Goal: Use online tool/utility: Utilize a website feature to perform a specific function

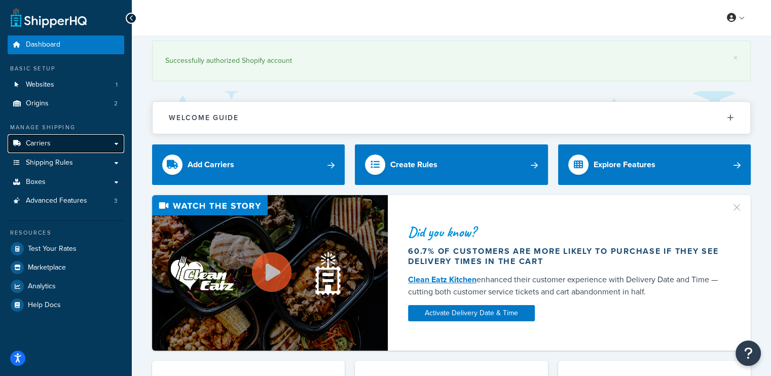
click at [57, 143] on link "Carriers" at bounding box center [66, 143] width 117 height 19
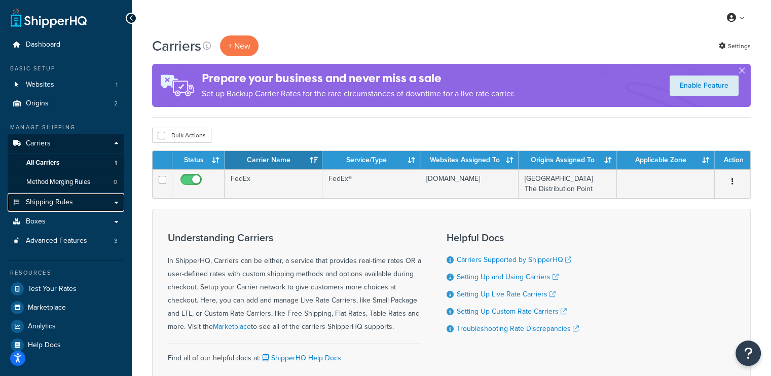
click at [65, 202] on span "Shipping Rules" at bounding box center [49, 202] width 47 height 9
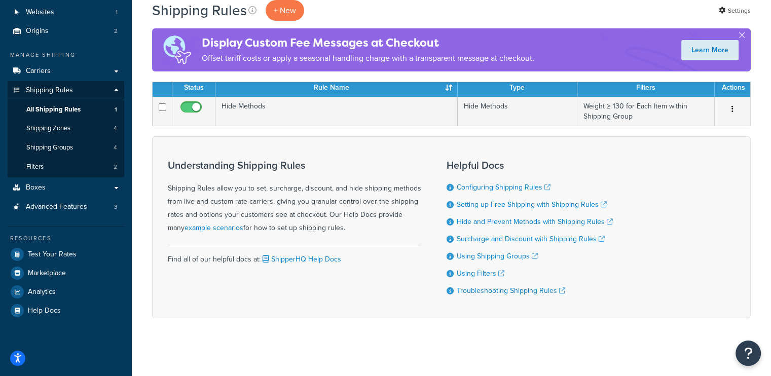
scroll to position [75, 0]
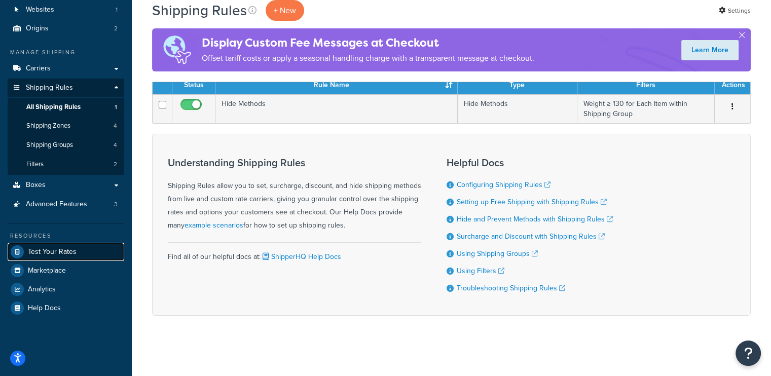
click at [67, 245] on link "Test Your Rates" at bounding box center [66, 252] width 117 height 18
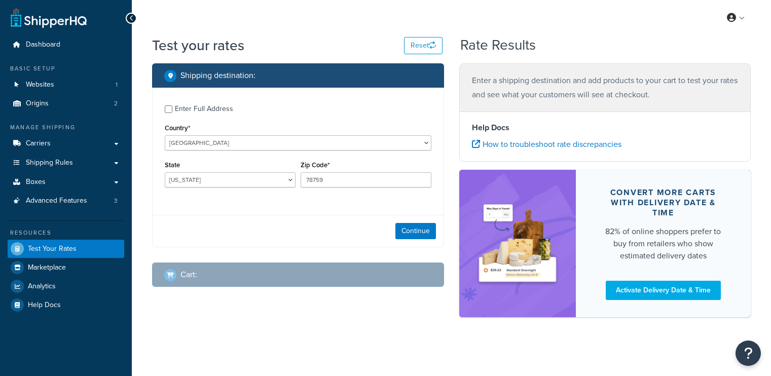
select select "[GEOGRAPHIC_DATA]"
click at [168, 105] on input "Enter Full Address" at bounding box center [169, 109] width 8 height 8
checkbox input "true"
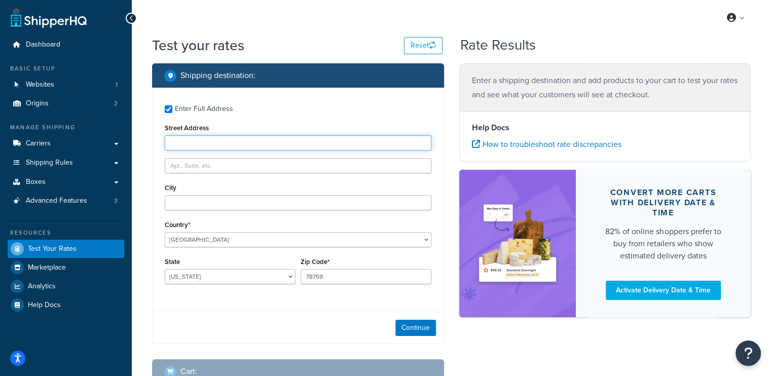
click at [211, 139] on input "Street Address" at bounding box center [298, 142] width 267 height 15
paste input "Company Admin PO BOX 1628 BIRMINGHAM AL 35201 United States"
drag, startPoint x: 213, startPoint y: 145, endPoint x: 14, endPoint y: 126, distance: 200.1
click at [14, 126] on div "Dashboard Basic Setup Websites 1 Origins 2 Manage Shipping Carriers Carriers Al…" at bounding box center [385, 225] width 771 height 450
drag, startPoint x: 246, startPoint y: 140, endPoint x: 207, endPoint y: 138, distance: 38.6
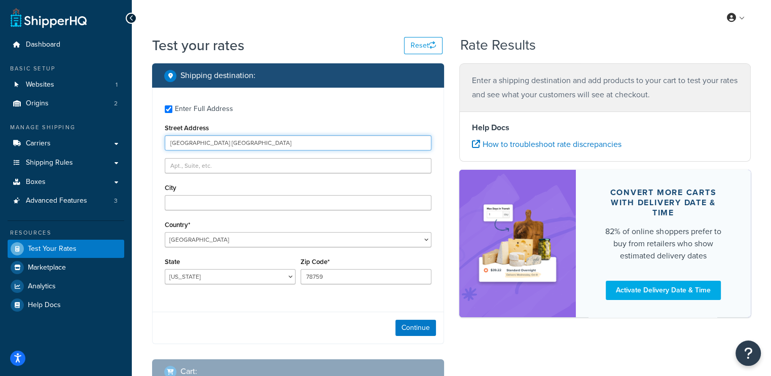
click at [207, 138] on input "PO BOX 1628 BIRMINGHAM AL 35201 United States" at bounding box center [298, 142] width 267 height 15
type input "PO BOX 1628 BIRMINGHAM AL 35201 United States"
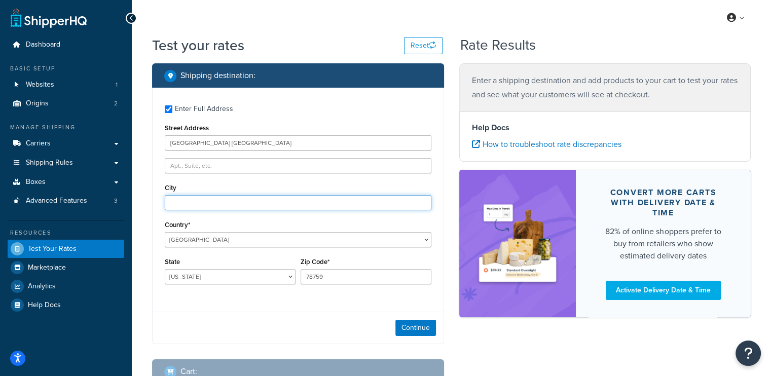
click at [205, 200] on input "City" at bounding box center [298, 202] width 267 height 15
paste input "BIRMINGHAM"
type input "BIRMINGHAM"
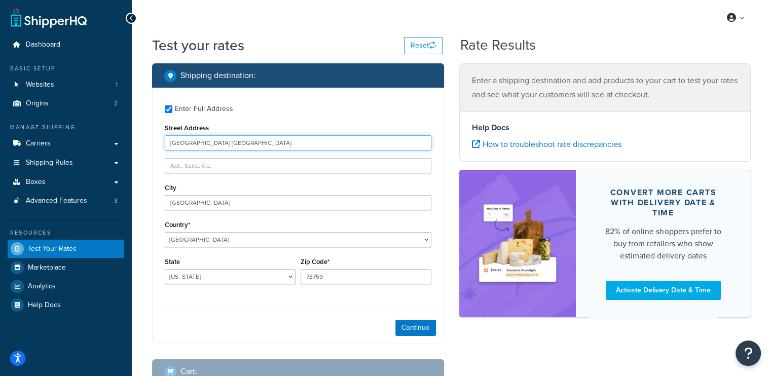
drag, startPoint x: 209, startPoint y: 141, endPoint x: 245, endPoint y: 143, distance: 36.6
click at [245, 143] on input "PO BOX 1628 BIRMINGHAM AL 35201 United States" at bounding box center [298, 142] width 267 height 15
type input "PO BOX 1628 AL 35201 United States"
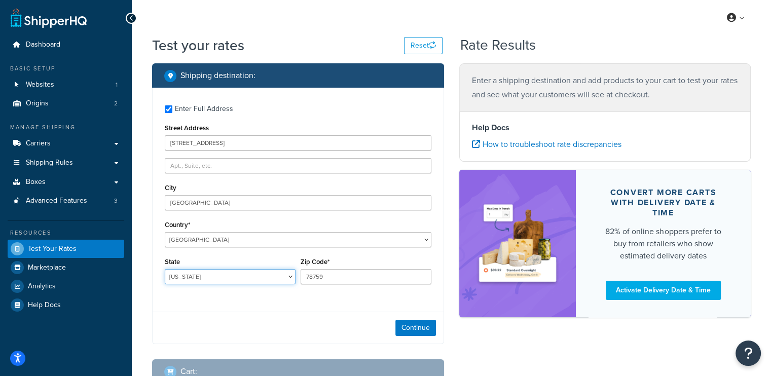
click at [191, 282] on select "Alabama Alaska American Samoa Arizona Arkansas Armed Forces Americas Armed Forc…" at bounding box center [230, 276] width 131 height 15
select select "AL"
click at [165, 269] on select "Alabama Alaska American Samoa Arizona Arkansas Armed Forces Americas Armed Forc…" at bounding box center [230, 276] width 131 height 15
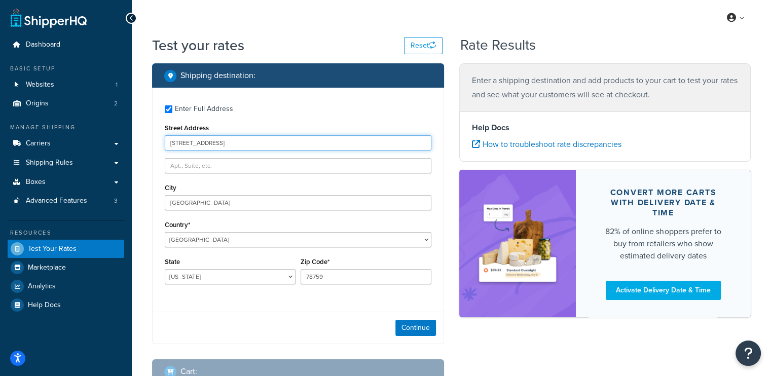
drag, startPoint x: 220, startPoint y: 143, endPoint x: 238, endPoint y: 157, distance: 22.9
click at [235, 145] on input "PO BOX 1628 AL 35201 United States" at bounding box center [298, 142] width 267 height 15
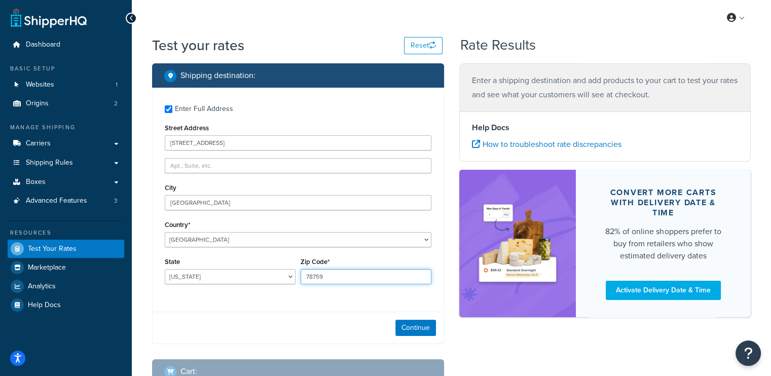
paste input "35201"
drag, startPoint x: 327, startPoint y: 280, endPoint x: 245, endPoint y: 267, distance: 82.1
click at [245, 267] on div "State Alabama Alaska American Samoa Arizona Arkansas Armed Forces Americas Arme…" at bounding box center [298, 273] width 272 height 37
type input "35201"
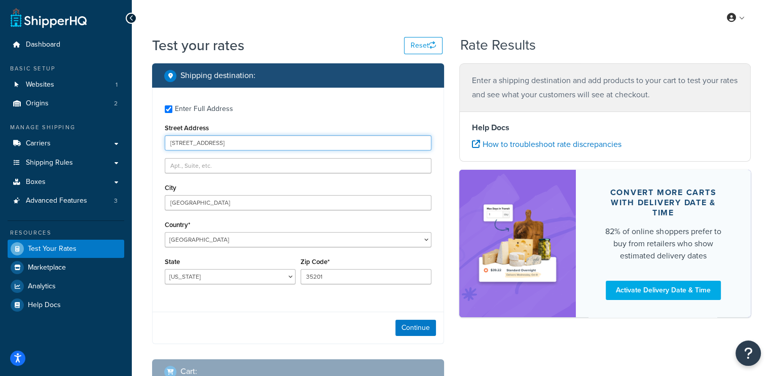
drag, startPoint x: 278, startPoint y: 146, endPoint x: 209, endPoint y: 139, distance: 69.8
click at [209, 139] on input "PO BOX 1628 AL 35201 United States" at bounding box center [298, 142] width 267 height 15
type input "PO BOX 1628"
click at [429, 329] on button "Continue" at bounding box center [415, 328] width 41 height 16
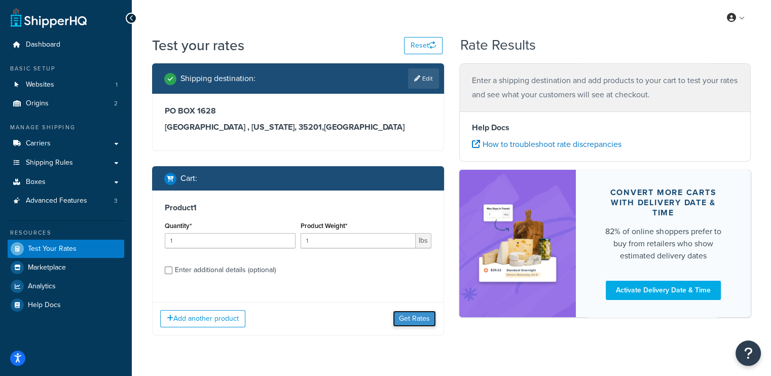
click at [408, 320] on button "Get Rates" at bounding box center [414, 319] width 43 height 16
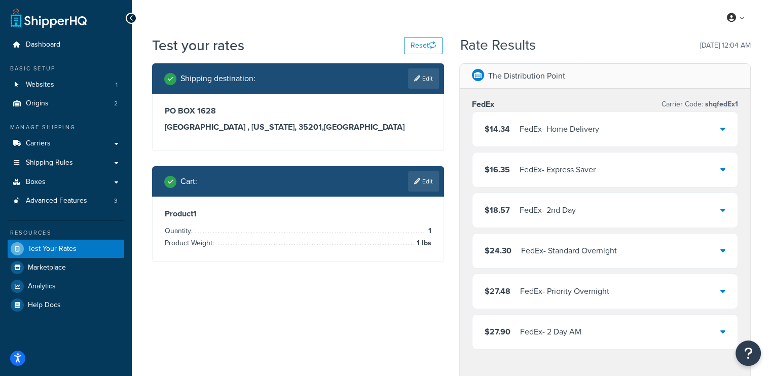
click at [561, 129] on div "FedEx - Home Delivery" at bounding box center [560, 129] width 80 height 14
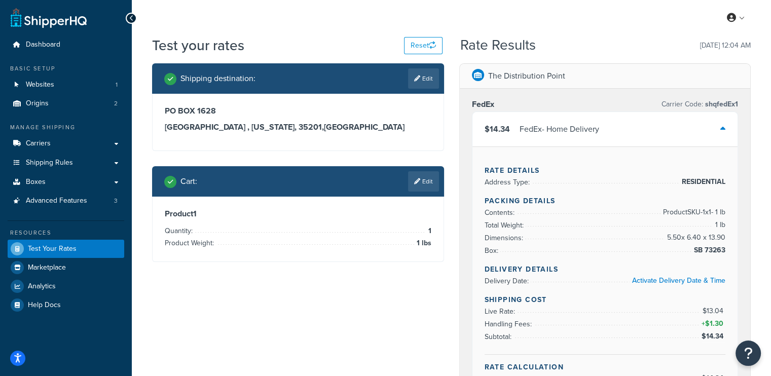
click at [561, 129] on div "FedEx - Home Delivery" at bounding box center [560, 129] width 80 height 14
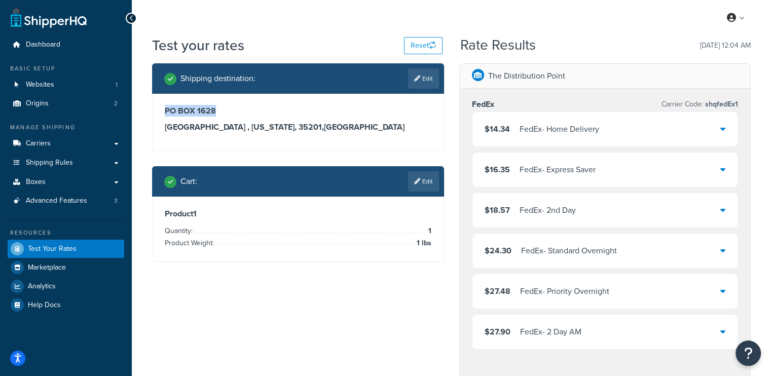
drag, startPoint x: 160, startPoint y: 109, endPoint x: 219, endPoint y: 107, distance: 58.9
click at [219, 107] on div "PO BOX 1628 BIRMINGHAM , Alabama, 35201 , United States" at bounding box center [298, 122] width 291 height 57
drag, startPoint x: 211, startPoint y: 110, endPoint x: 170, endPoint y: 104, distance: 41.5
click at [170, 104] on div "PO BOX 1628 BIRMINGHAM , Alabama, 35201 , United States" at bounding box center [298, 122] width 291 height 57
drag, startPoint x: 208, startPoint y: 117, endPoint x: 187, endPoint y: 112, distance: 21.4
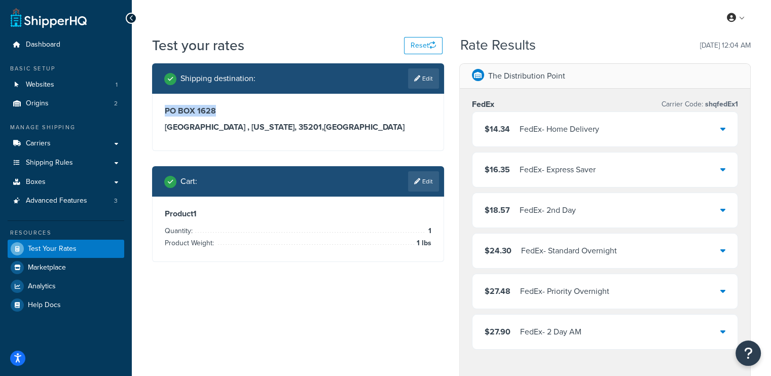
click at [207, 117] on div "PO BOX 1628 BIRMINGHAM , Alabama, 35201 , United States" at bounding box center [298, 119] width 267 height 26
click at [170, 108] on h3 "PO BOX 1628" at bounding box center [298, 111] width 267 height 10
click at [167, 109] on h3 "PO BOX 1628" at bounding box center [298, 111] width 267 height 10
drag, startPoint x: 164, startPoint y: 112, endPoint x: 346, endPoint y: 131, distance: 183.1
click at [356, 139] on div "PO BOX 1628 BIRMINGHAM , Alabama, 35201 , United States" at bounding box center [298, 122] width 291 height 57
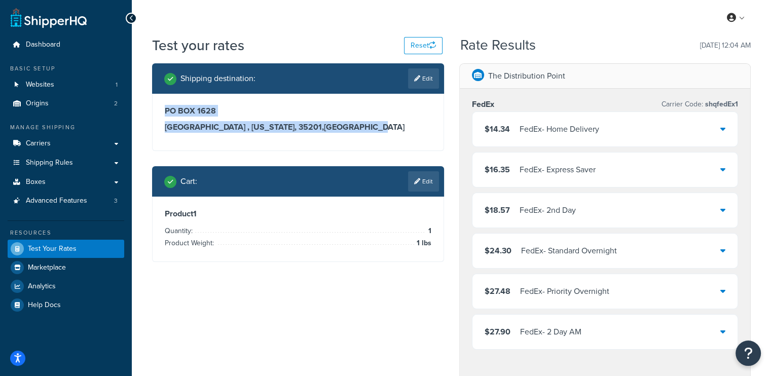
click at [303, 125] on h3 "BIRMINGHAM , Alabama, 35201 , United States" at bounding box center [298, 127] width 267 height 10
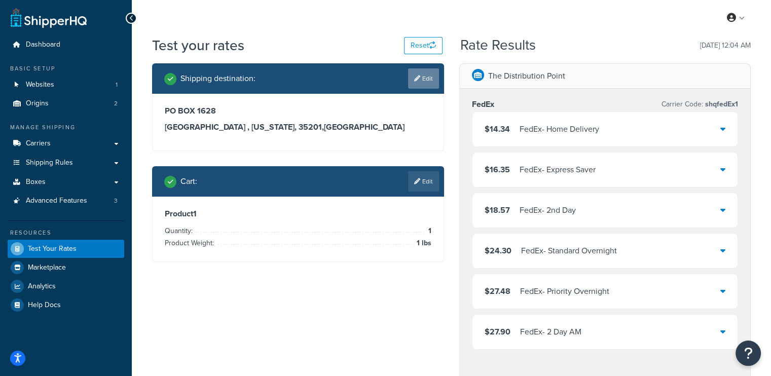
click at [420, 76] on link "Edit" at bounding box center [423, 78] width 31 height 20
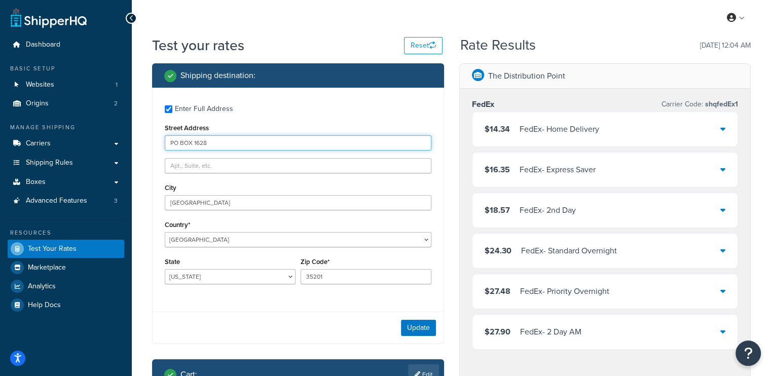
drag, startPoint x: 209, startPoint y: 139, endPoint x: 194, endPoint y: 133, distance: 16.4
click at [194, 133] on div "Street Address PO BOX 1628" at bounding box center [298, 135] width 267 height 29
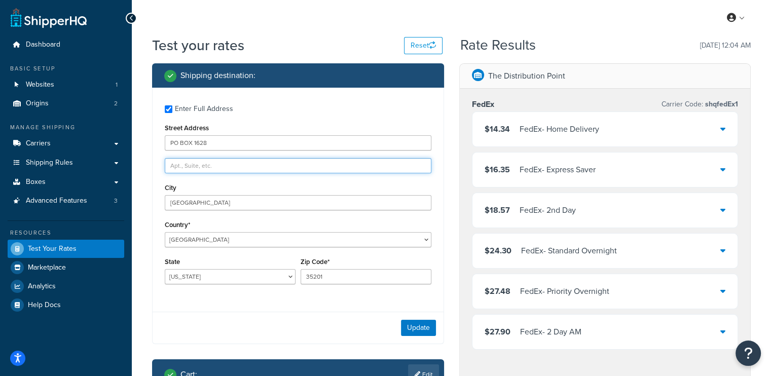
click at [202, 170] on input "text" at bounding box center [298, 165] width 267 height 15
paste input "1628"
type input "1628"
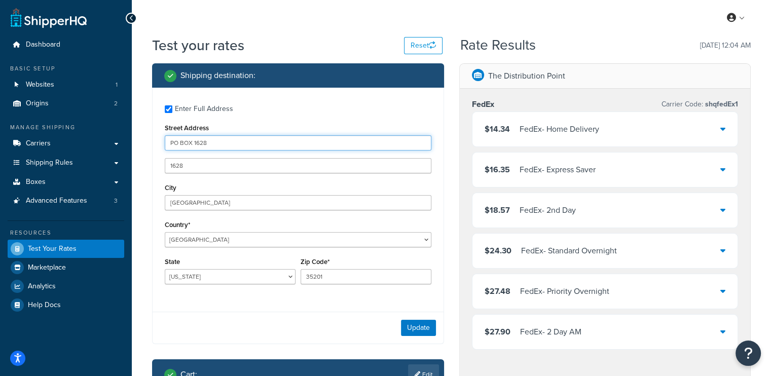
click at [242, 148] on input "PO BOX 1628" at bounding box center [298, 142] width 267 height 15
type input "PO BOX"
click at [423, 325] on button "Update" at bounding box center [418, 328] width 35 height 16
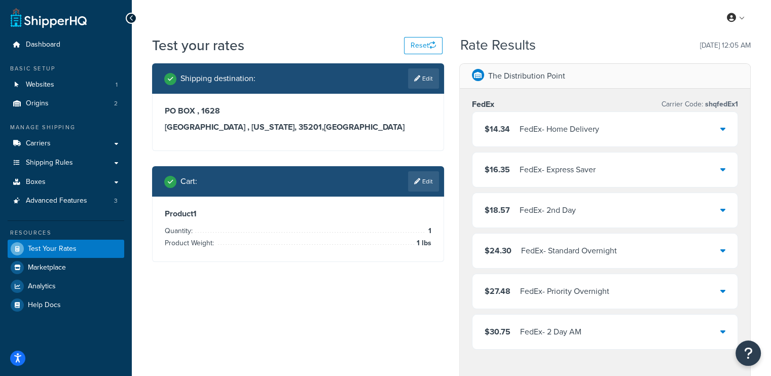
click at [578, 135] on div "FedEx - Home Delivery" at bounding box center [560, 129] width 80 height 14
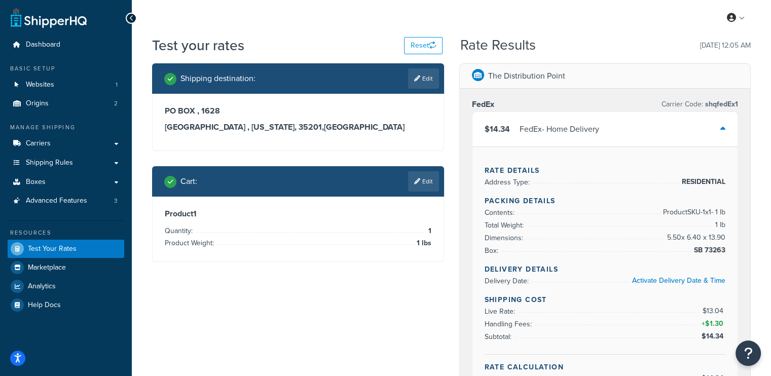
click at [576, 134] on div "FedEx - Home Delivery" at bounding box center [560, 129] width 80 height 14
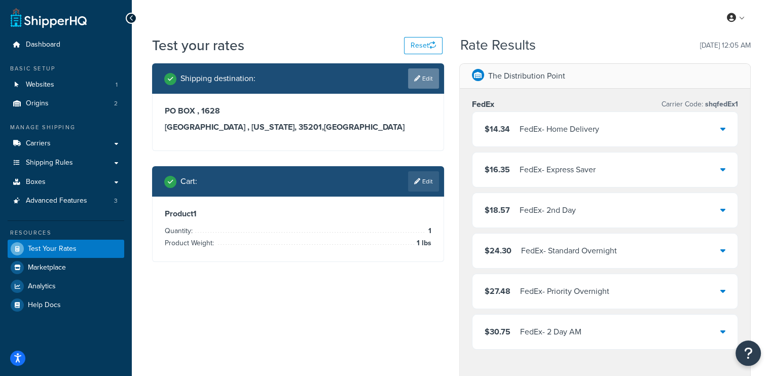
click at [416, 68] on link "Edit" at bounding box center [423, 78] width 31 height 20
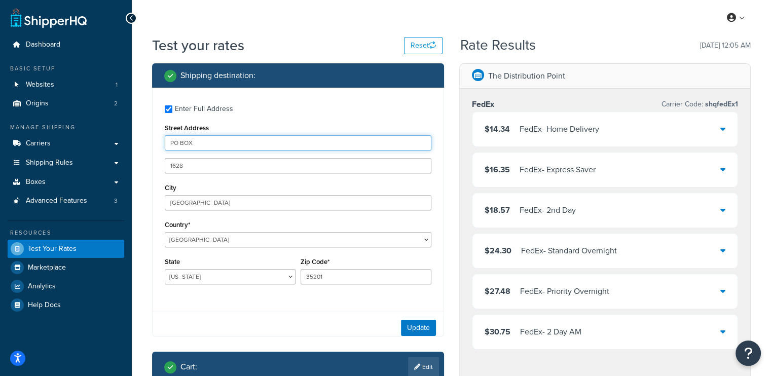
click at [224, 137] on input "PO BOX" at bounding box center [298, 142] width 267 height 15
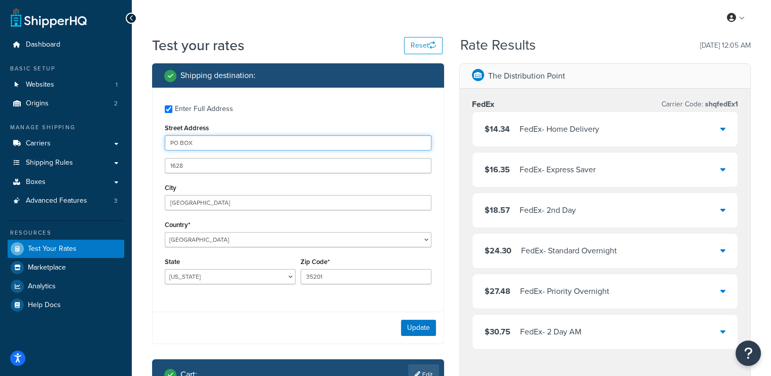
type input "PO BOX 1628"
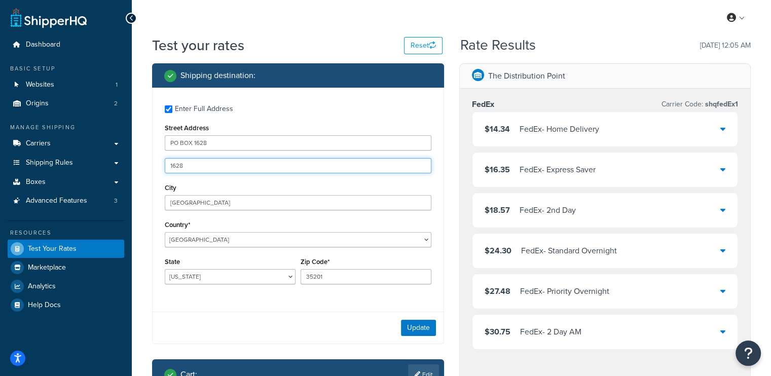
drag, startPoint x: 192, startPoint y: 166, endPoint x: 0, endPoint y: 116, distance: 198.0
click at [0, 116] on div "Dashboard Basic Setup Websites 1 Origins 2 Manage Shipping Carriers Carriers Al…" at bounding box center [385, 339] width 771 height 679
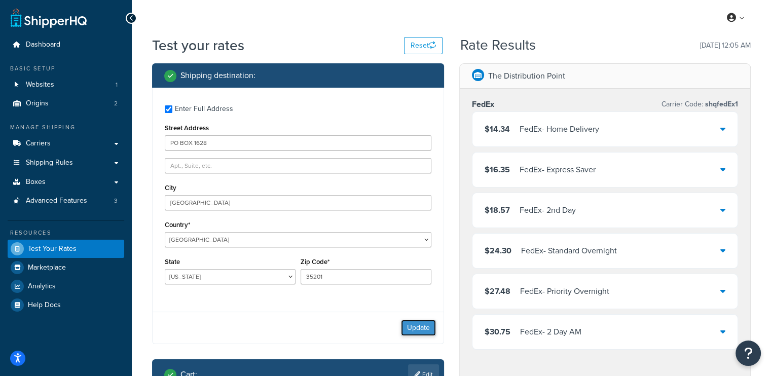
click at [418, 323] on button "Update" at bounding box center [418, 328] width 35 height 16
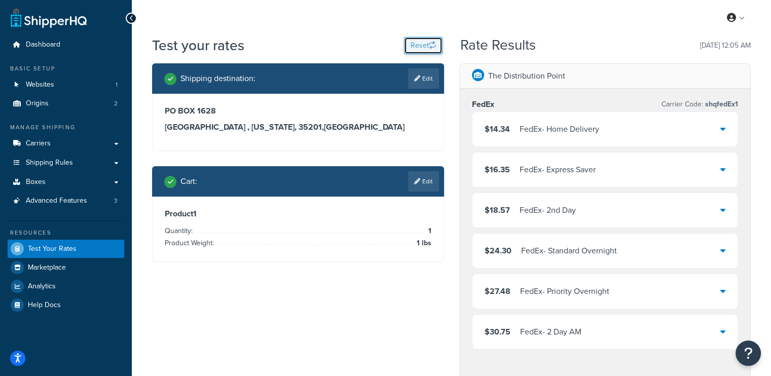
click at [428, 45] on button "Reset" at bounding box center [423, 45] width 39 height 17
select select "TX"
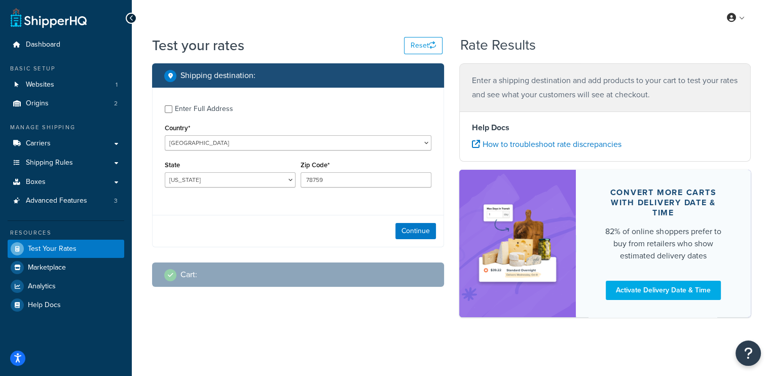
click at [172, 110] on div "Enter Full Address" at bounding box center [298, 108] width 267 height 16
click at [170, 111] on input "Enter Full Address" at bounding box center [169, 109] width 8 height 8
checkbox input "true"
